Goal: Task Accomplishment & Management: Complete application form

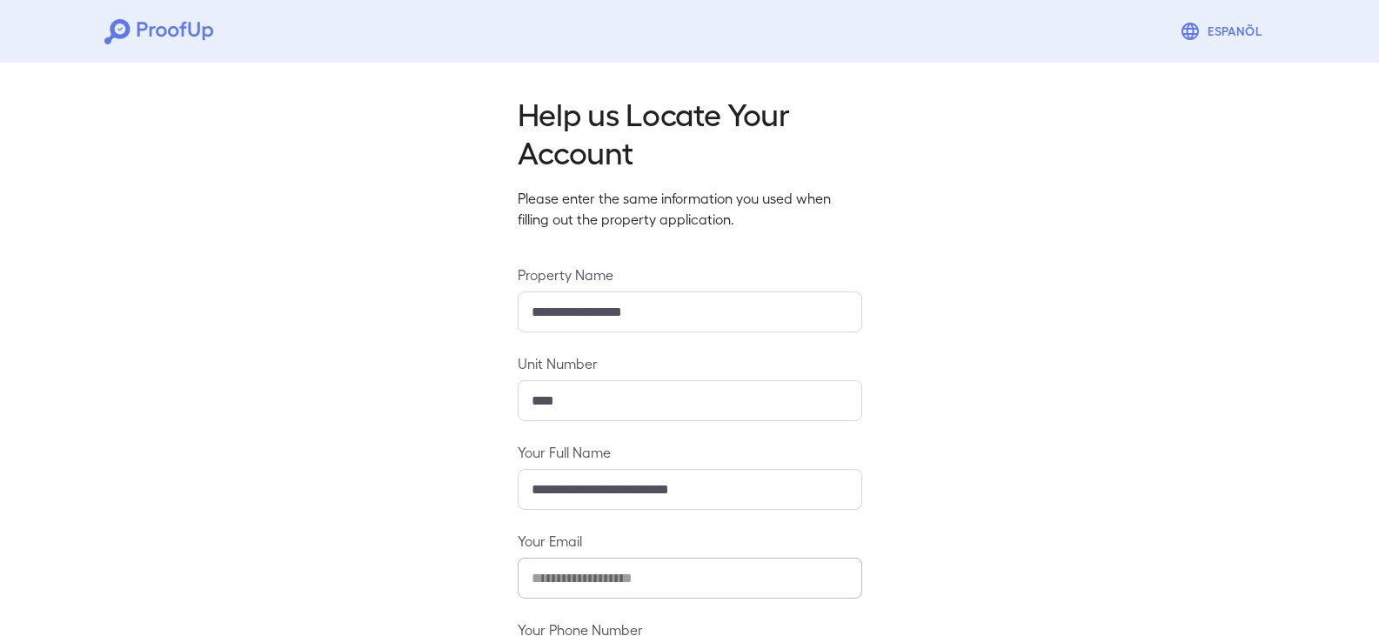
click at [854, 138] on h2 "Help us Locate Your Account" at bounding box center [690, 132] width 345 height 77
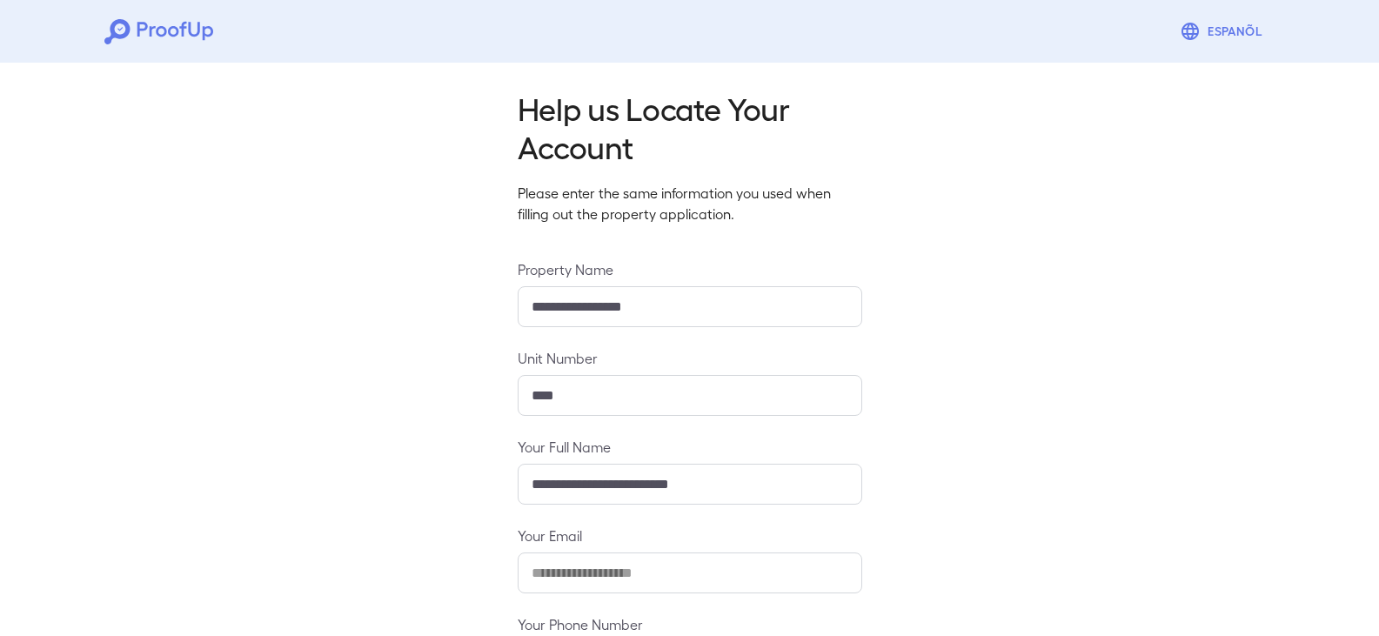
scroll to position [152, 0]
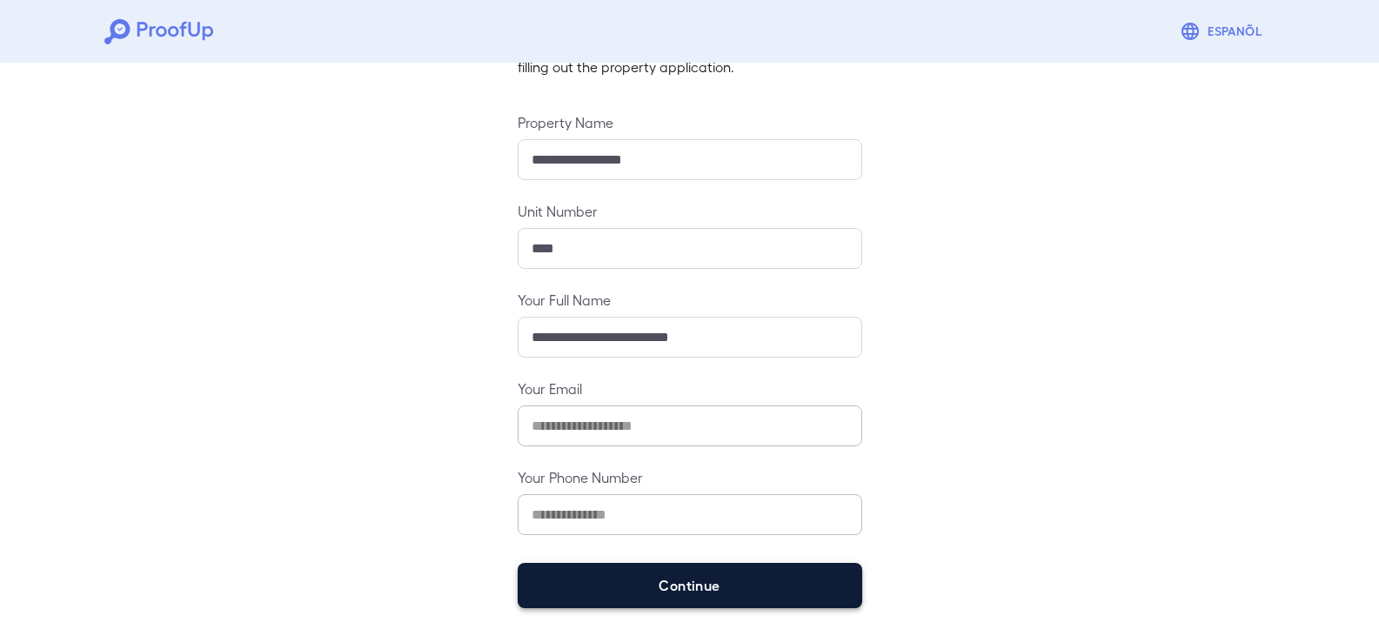
click at [644, 585] on button "Continue" at bounding box center [690, 585] width 345 height 45
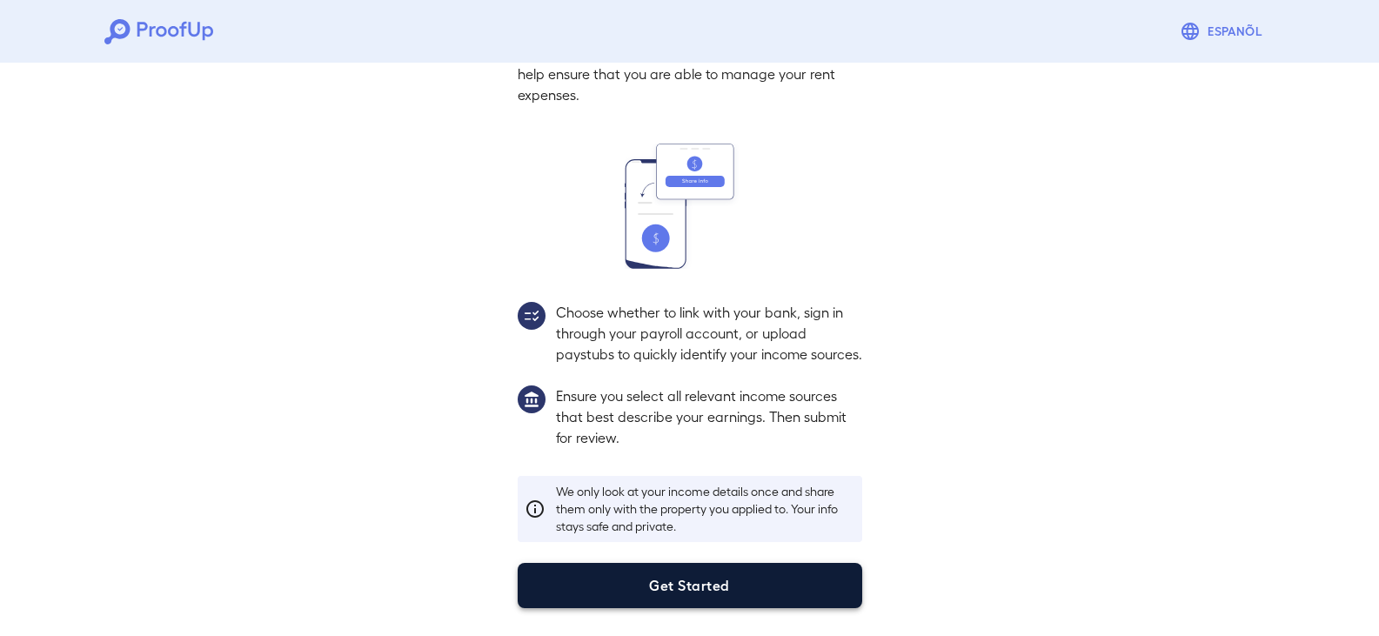
click at [681, 591] on button "Get Started" at bounding box center [690, 585] width 345 height 45
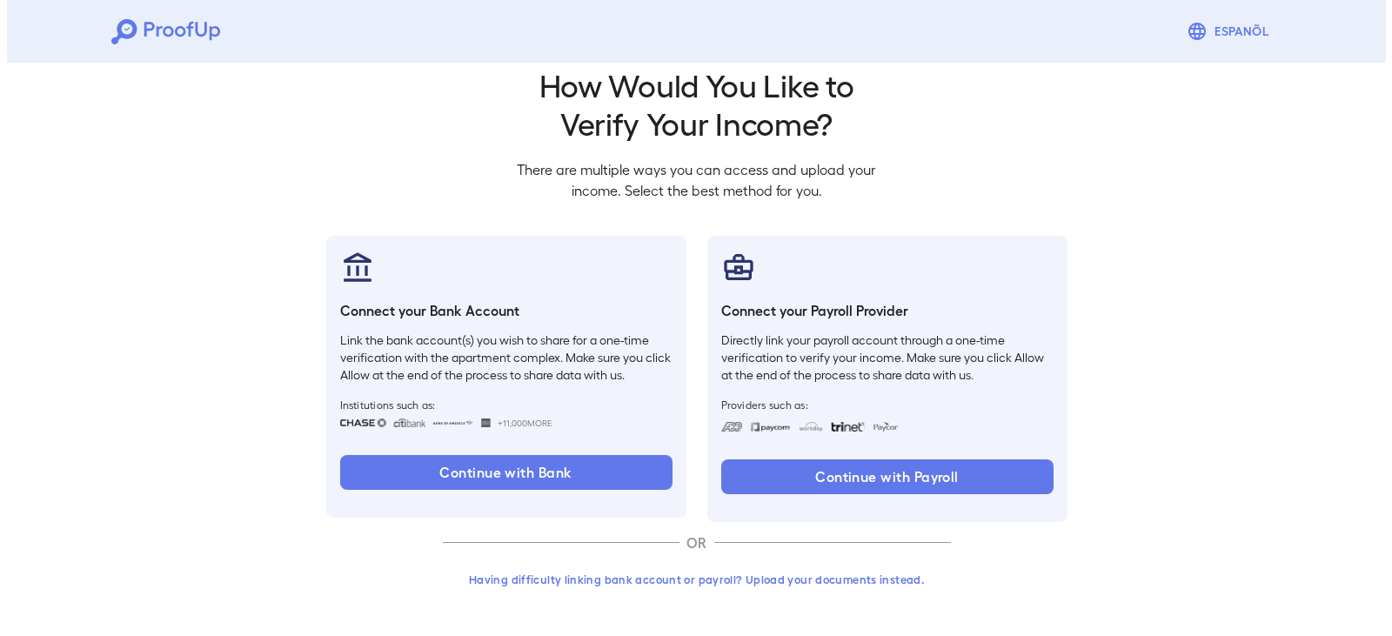
scroll to position [29, 0]
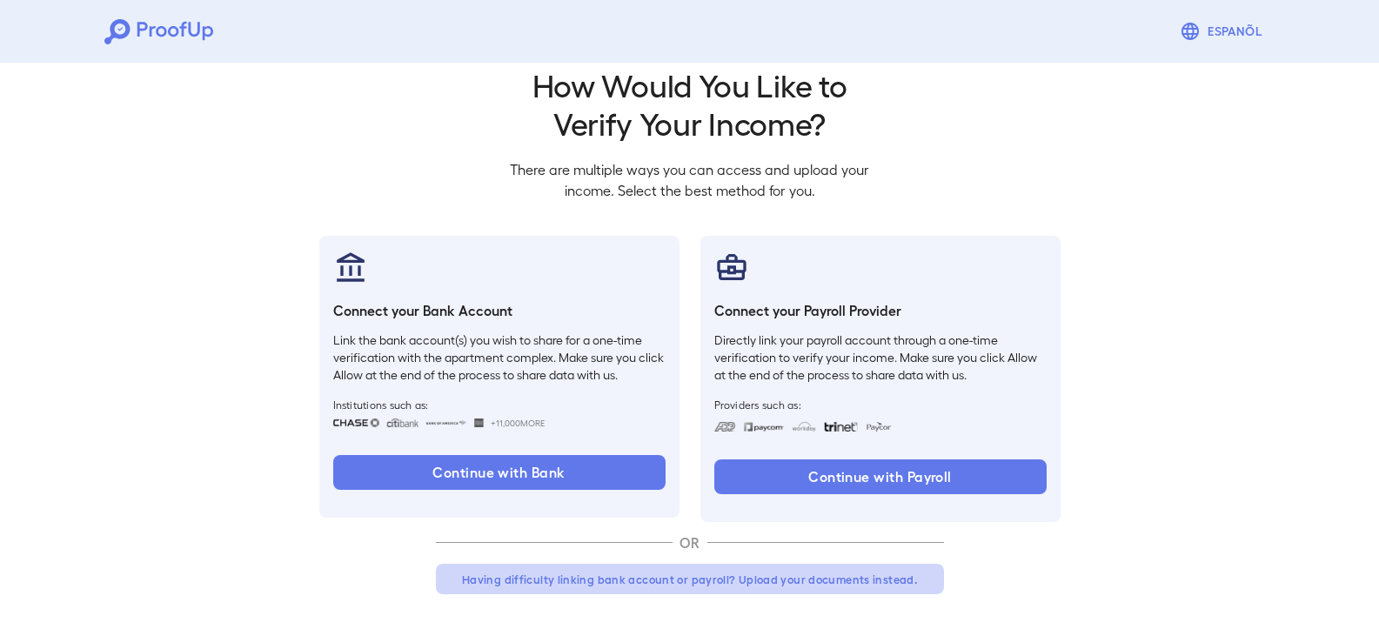
click at [681, 582] on button "Having difficulty linking bank account or payroll? Upload your documents instea…" at bounding box center [690, 579] width 508 height 31
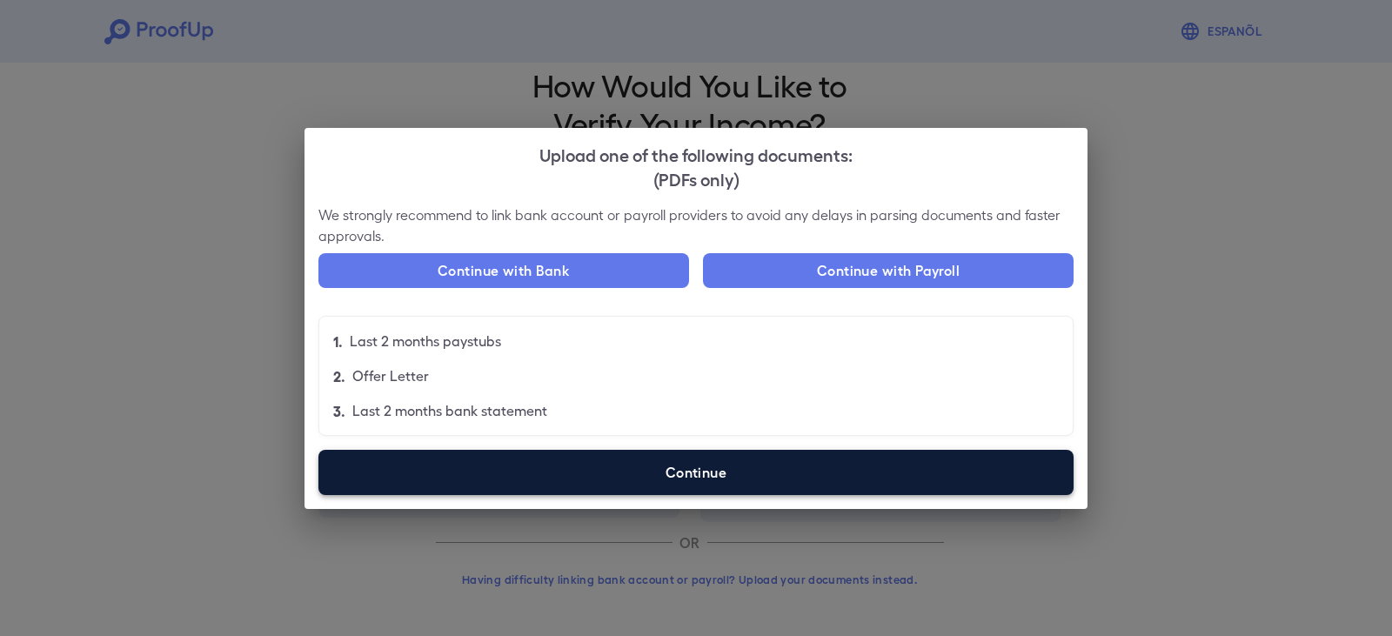
click at [809, 492] on label "Continue" at bounding box center [696, 472] width 755 height 45
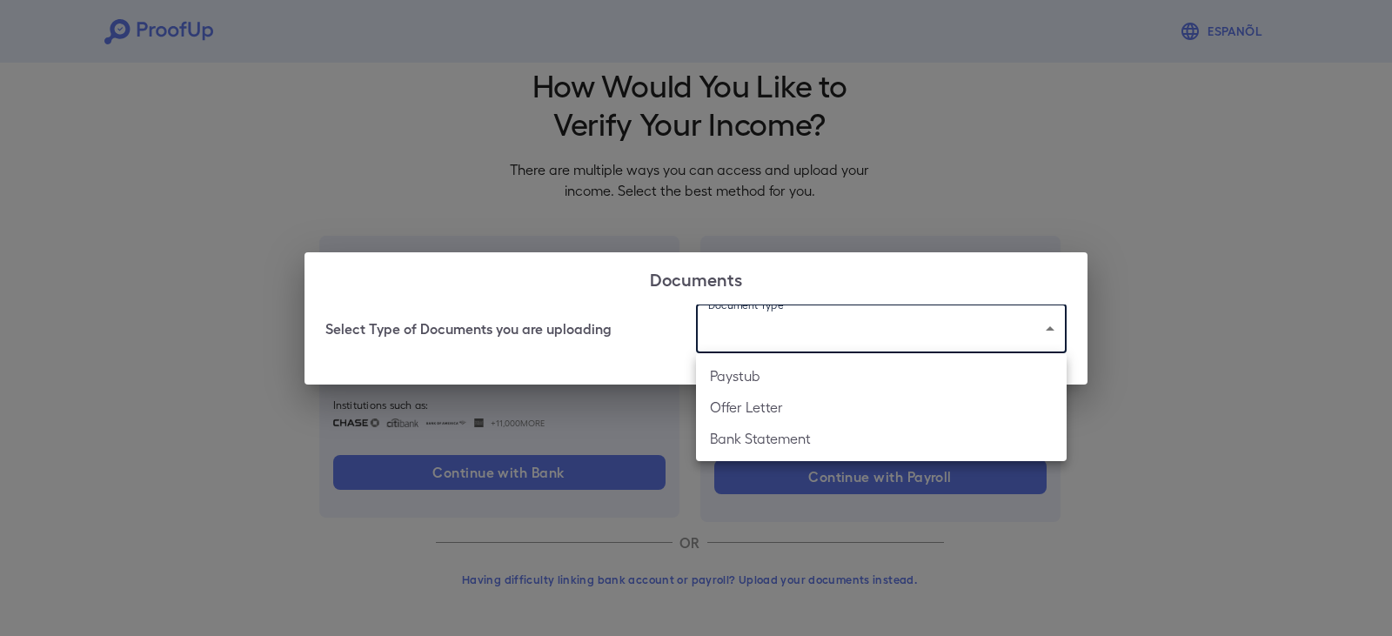
click at [768, 322] on body "Espanõl Go back How Would You Like to Verify Your Income? There are multiple wa…" at bounding box center [696, 303] width 1392 height 665
click at [795, 441] on li "Bank Statement" at bounding box center [881, 438] width 371 height 31
type input "**********"
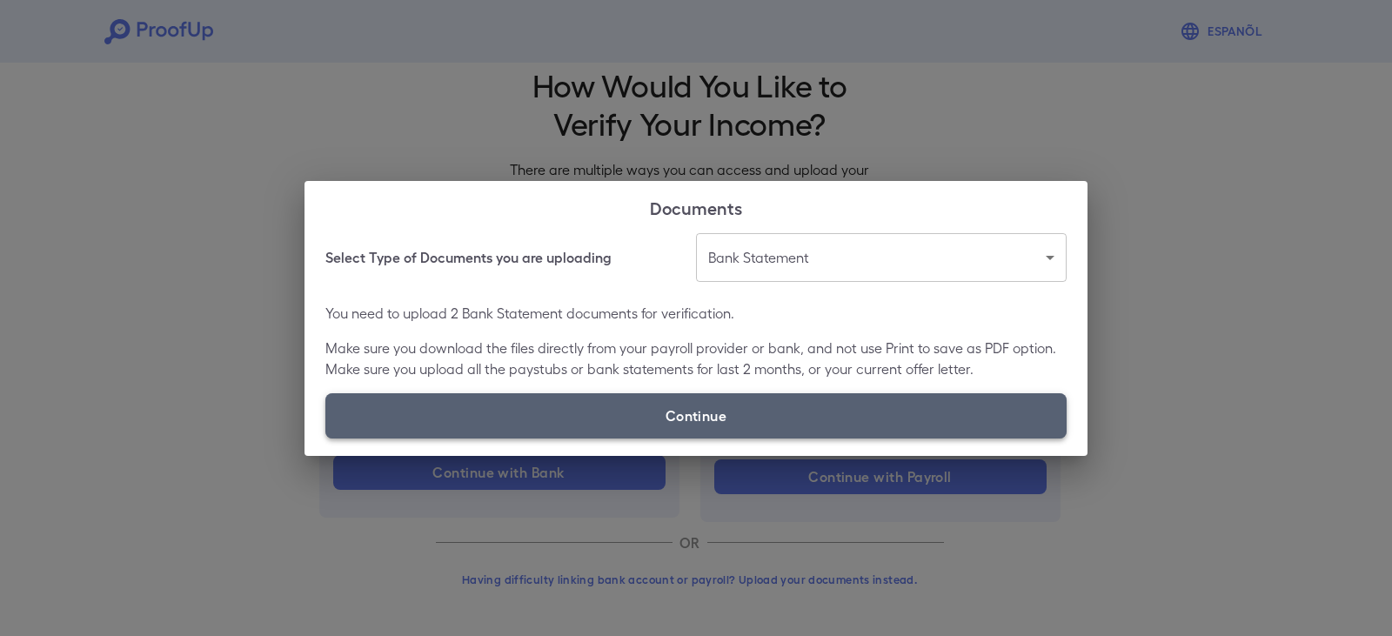
click at [650, 403] on label "Continue" at bounding box center [695, 415] width 741 height 45
click at [326, 438] on input "Continue" at bounding box center [325, 438] width 1 height 1
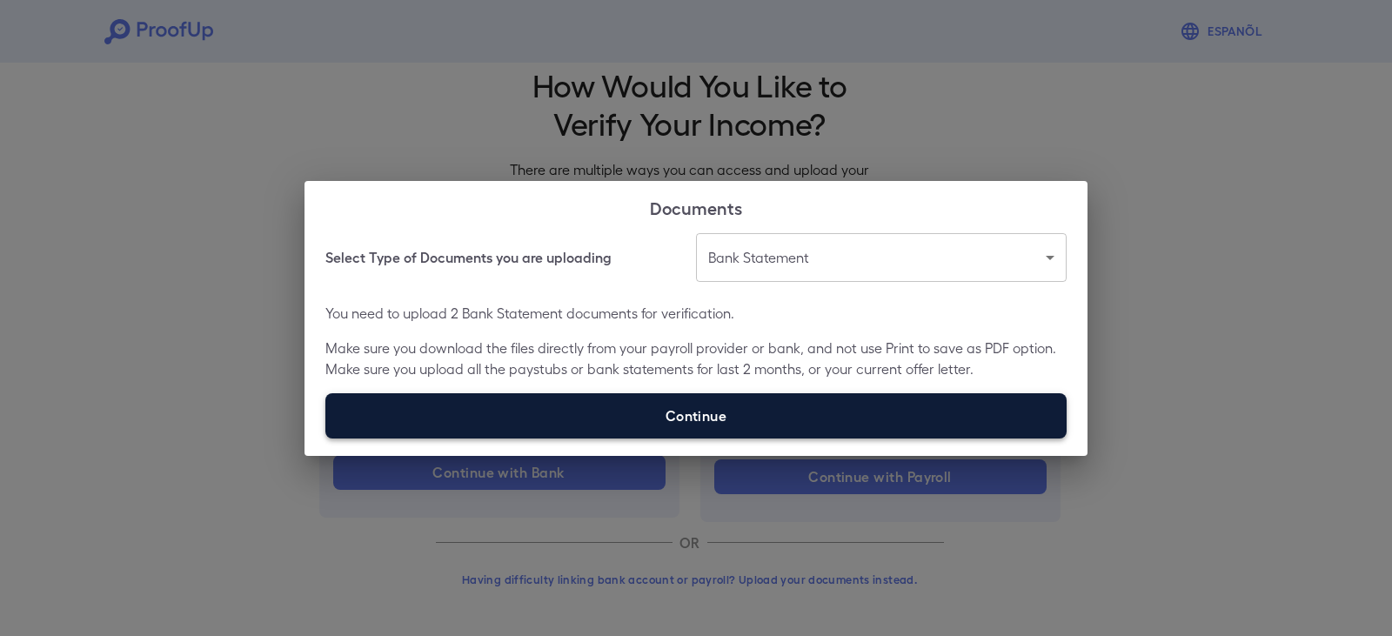
type input "**********"
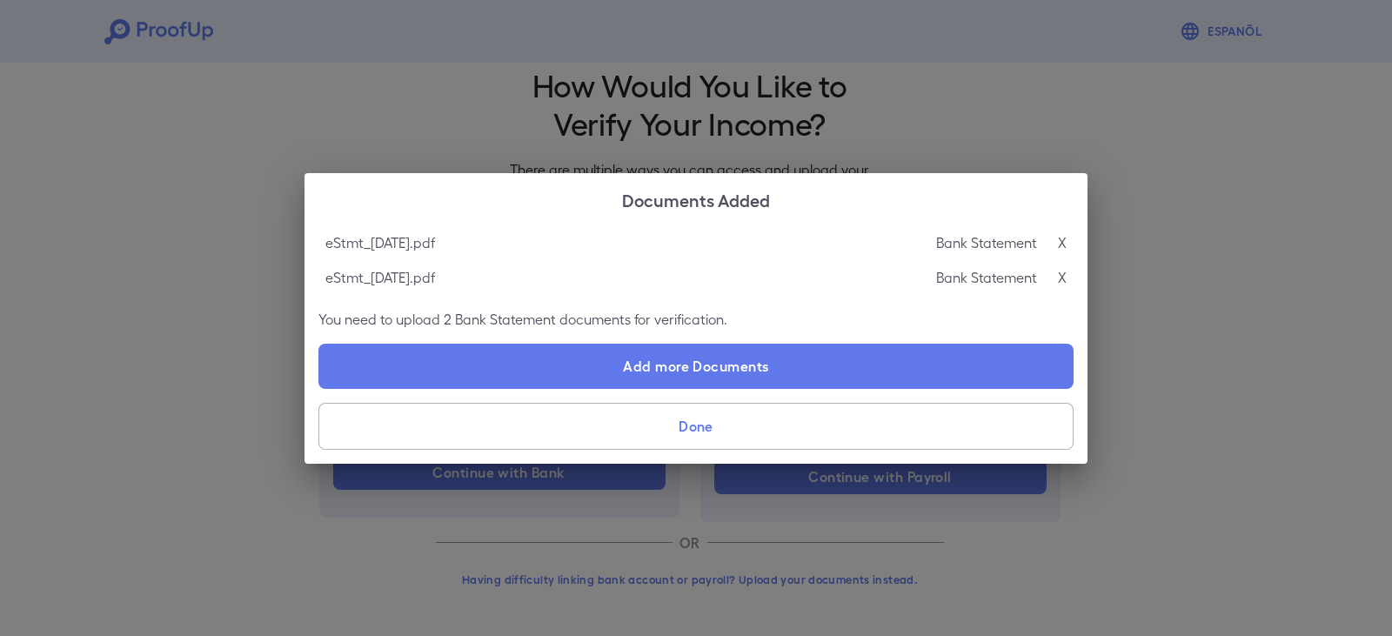
click at [688, 429] on button "Done" at bounding box center [696, 426] width 755 height 47
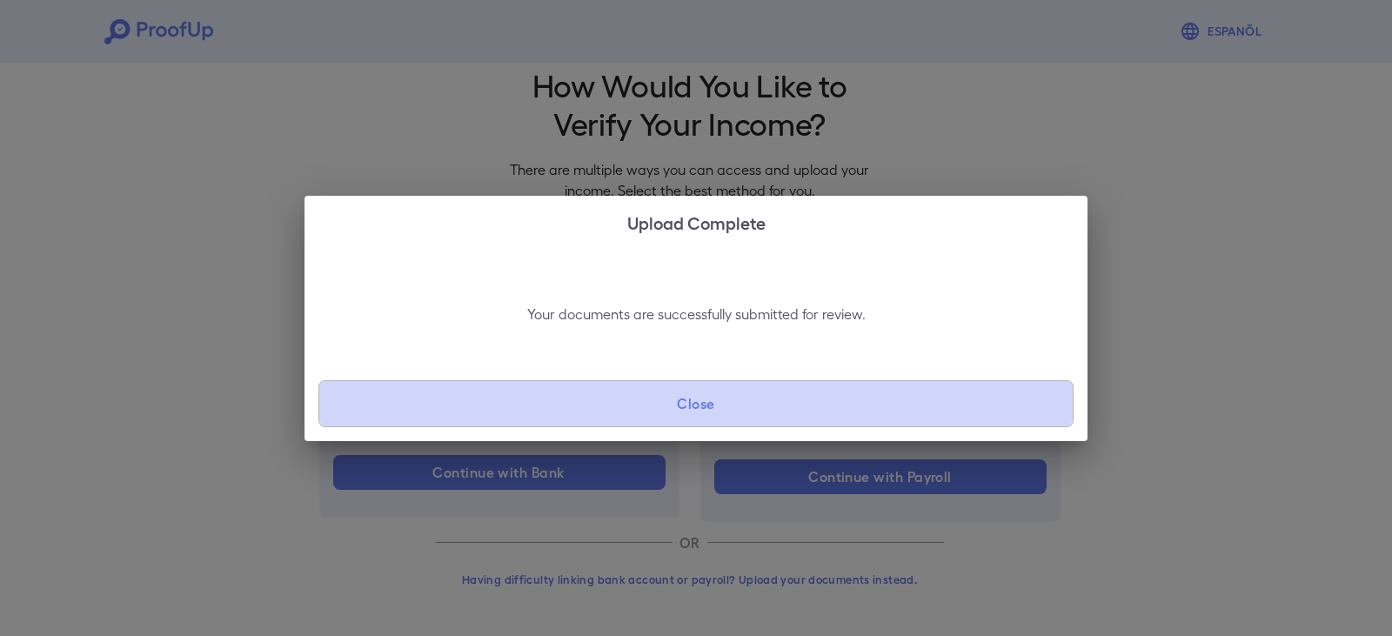
click at [760, 417] on button "Close" at bounding box center [696, 403] width 755 height 47
